Goal: Information Seeking & Learning: Learn about a topic

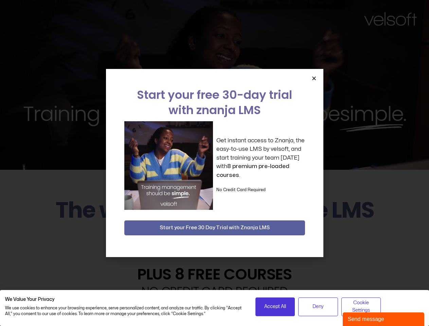
click at [214, 163] on div "Get instant access to Znanja, the easy-to-use LMS by velsoft, and start trainin…" at bounding box center [214, 165] width 181 height 89
click at [314, 78] on icon "Close" at bounding box center [313, 78] width 5 height 5
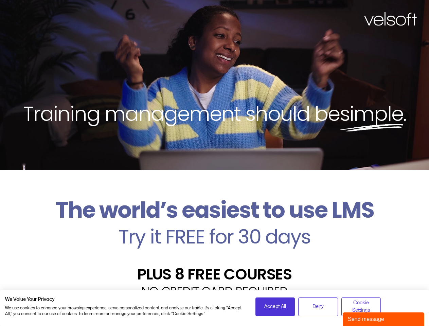
click at [214, 228] on h2 "Try it FREE for 30 days" at bounding box center [214, 237] width 418 height 20
click at [275, 306] on span "Accept All" at bounding box center [275, 306] width 22 height 7
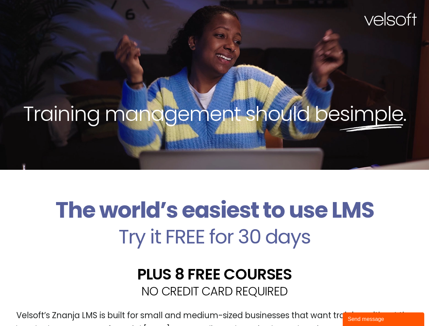
click at [318, 306] on div "Velsoft’s Znanja LMS is built for small and medium-sized businesses that want t…" at bounding box center [214, 325] width 418 height 50
click at [361, 306] on div "Velsoft’s Znanja LMS is built for small and medium-sized businesses that want t…" at bounding box center [214, 325] width 418 height 50
click at [383, 319] on div "Send message" at bounding box center [383, 319] width 71 height 8
